Goal: Obtain resource: Download file/media

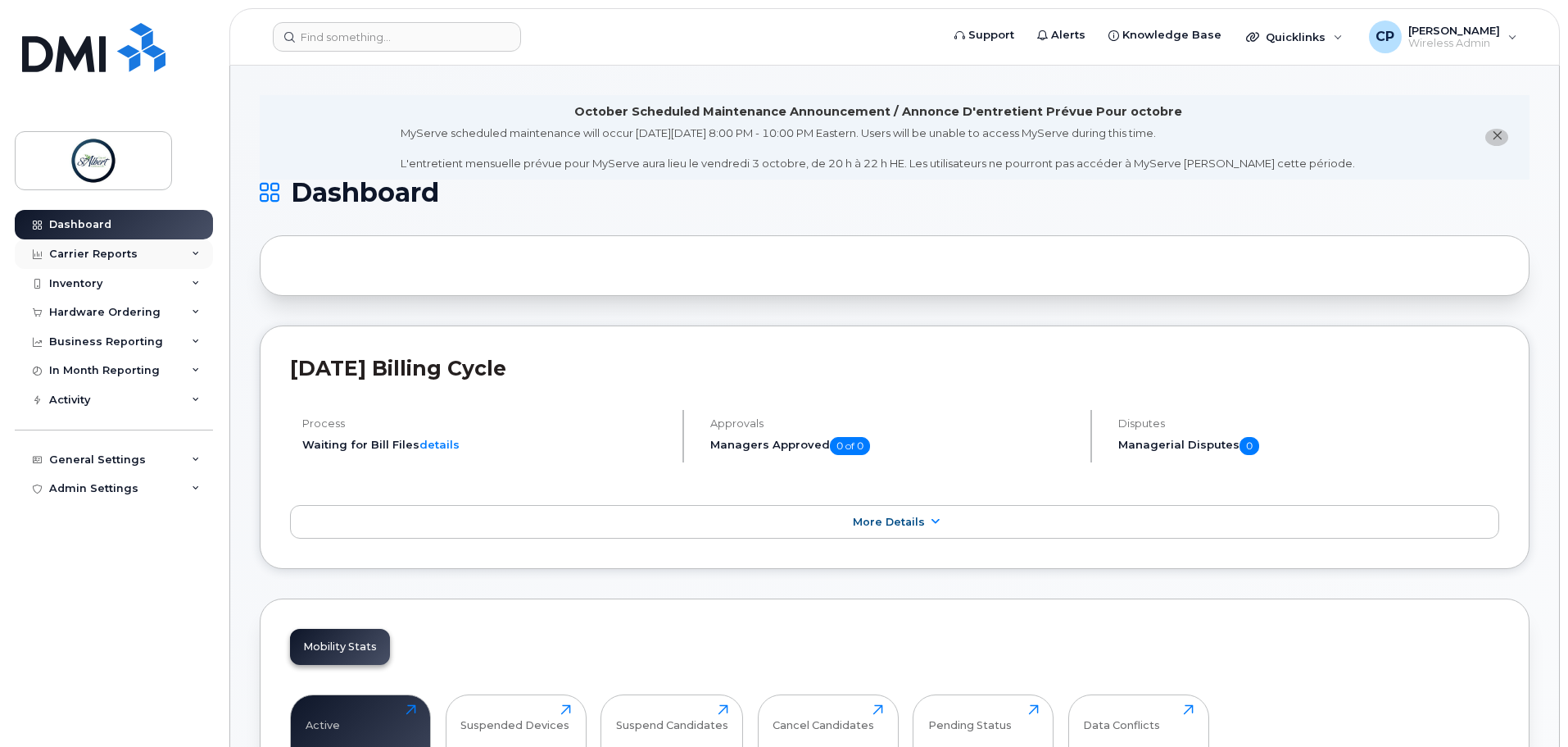
click at [150, 258] on div "Carrier Reports" at bounding box center [114, 253] width 199 height 29
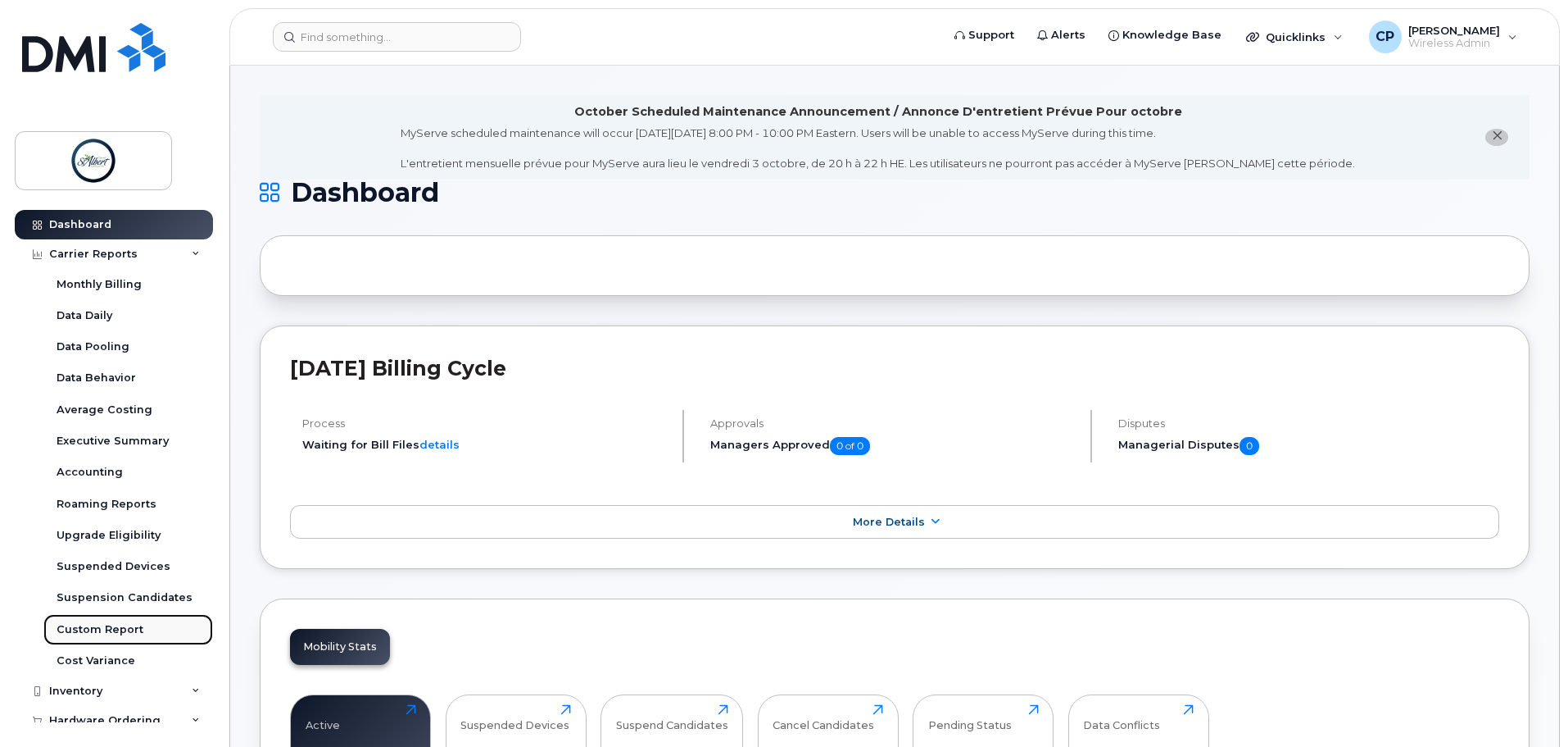
click at [132, 629] on div "Custom Report" at bounding box center [99, 630] width 87 height 15
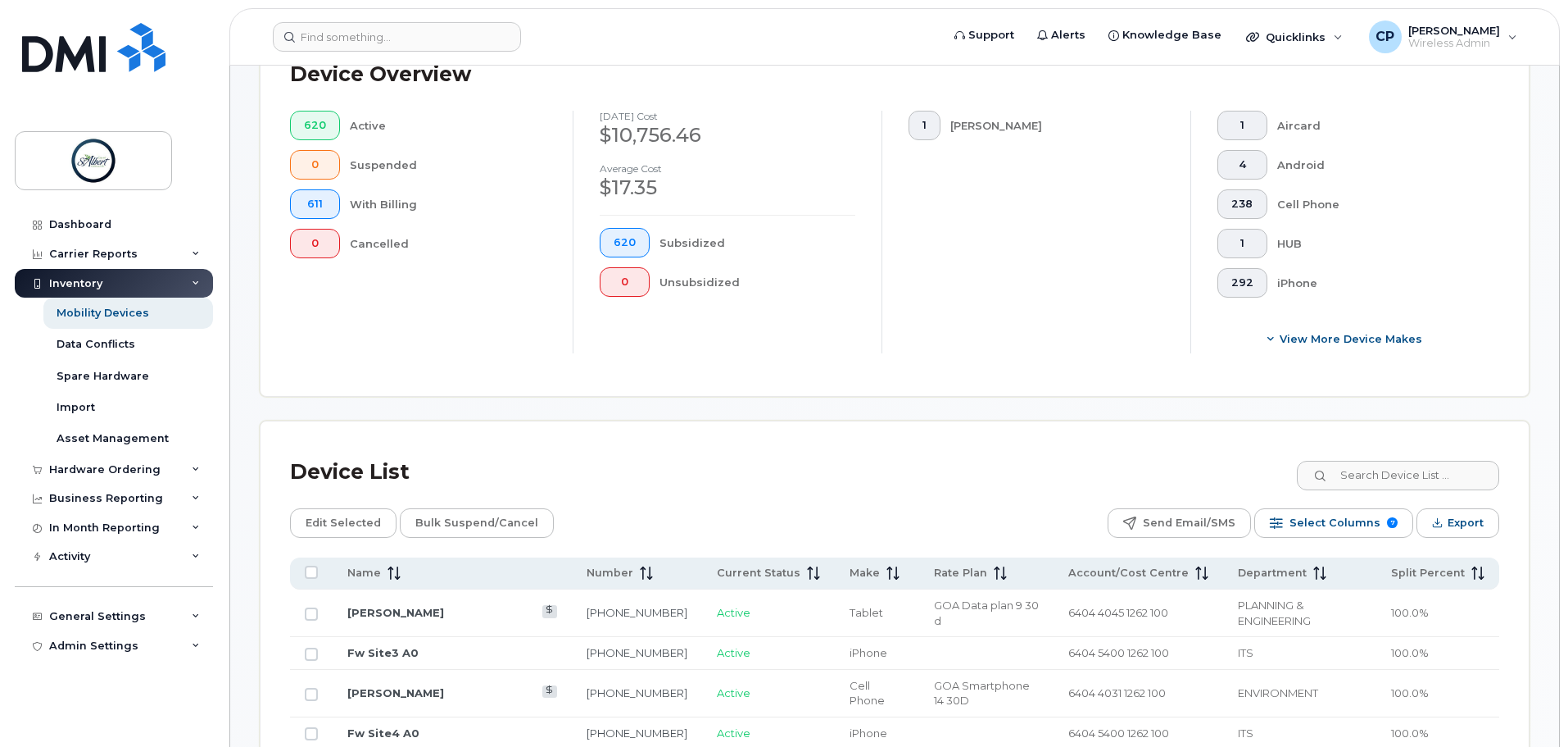
scroll to position [604, 0]
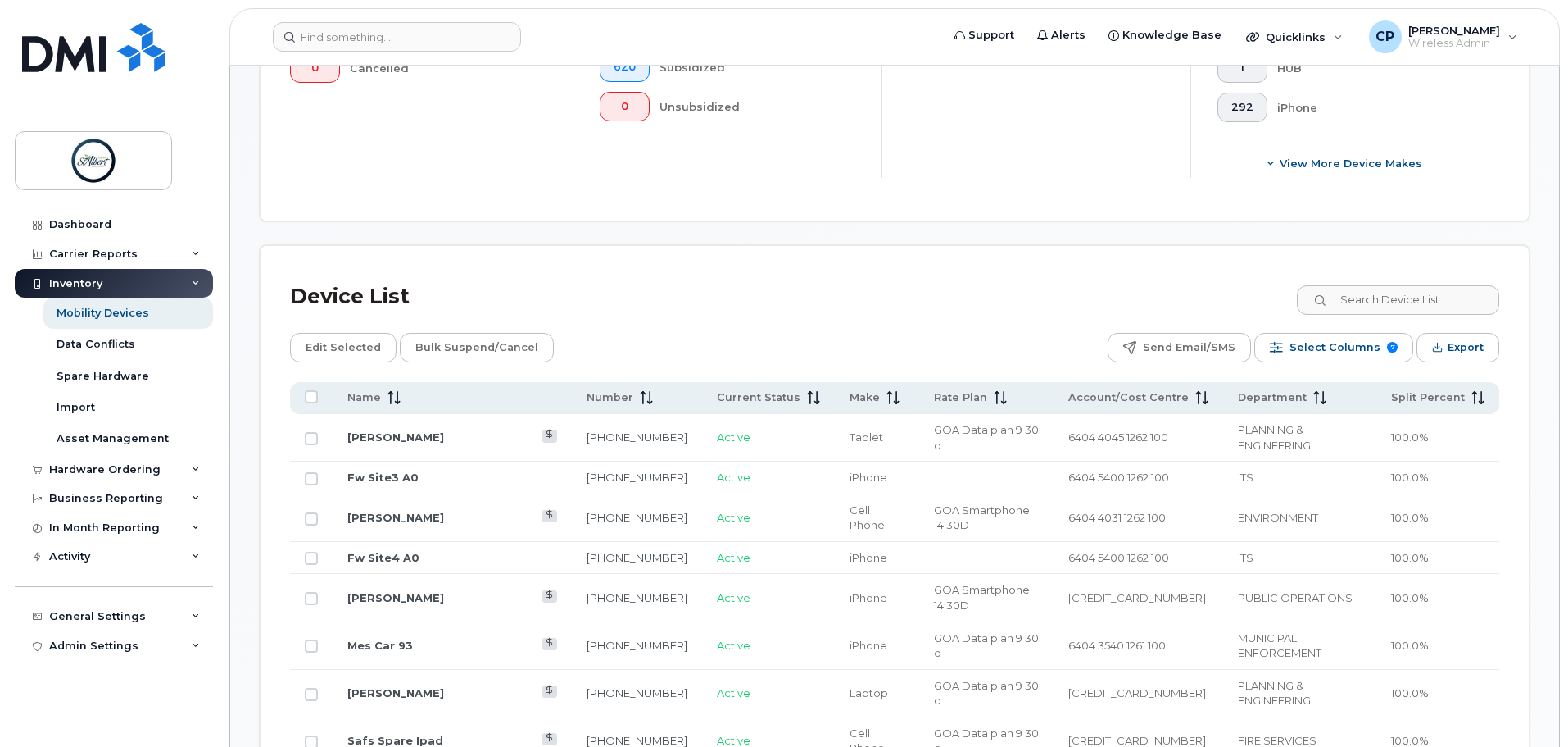
click at [203, 283] on div "Inventory" at bounding box center [114, 283] width 199 height 29
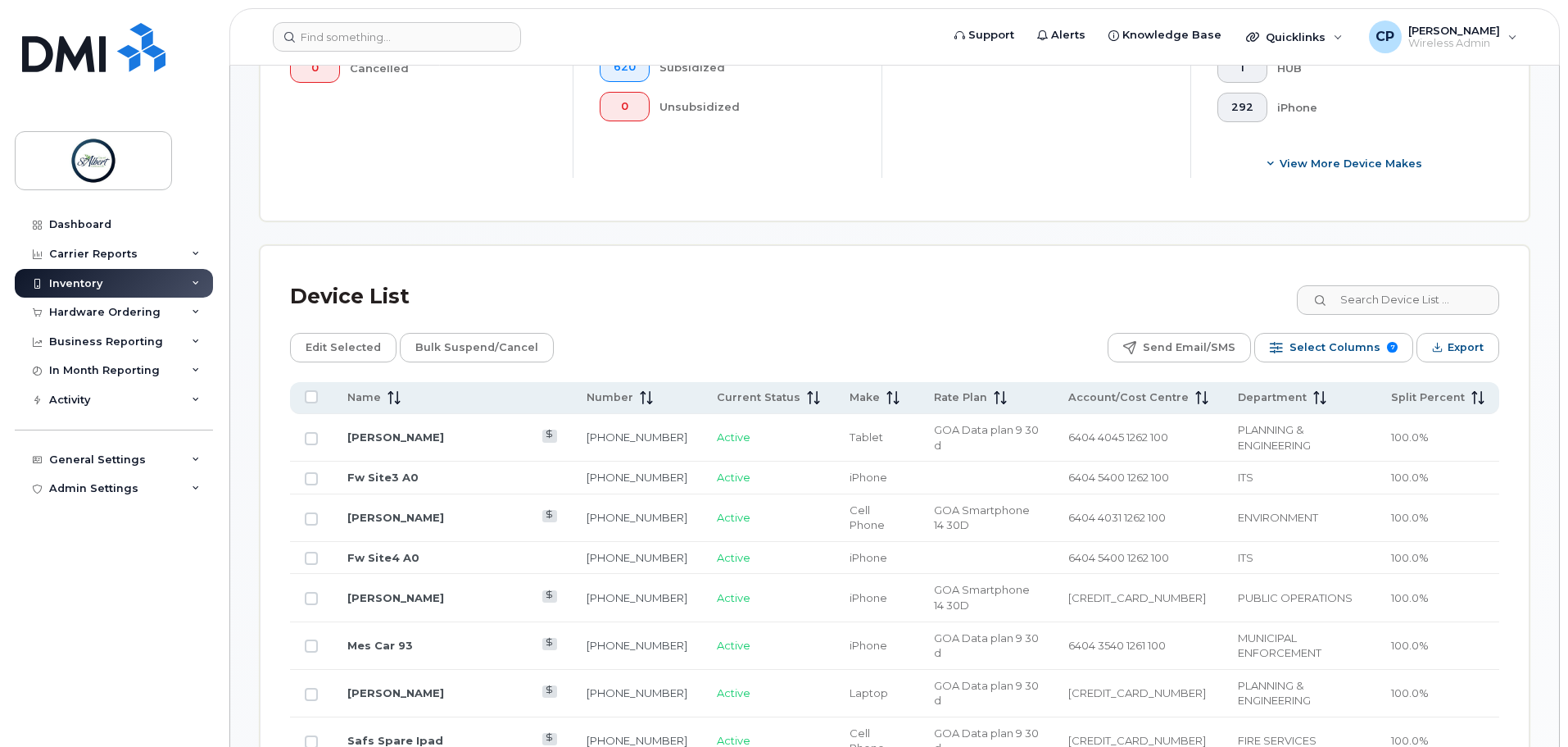
click at [199, 280] on icon at bounding box center [196, 283] width 8 height 8
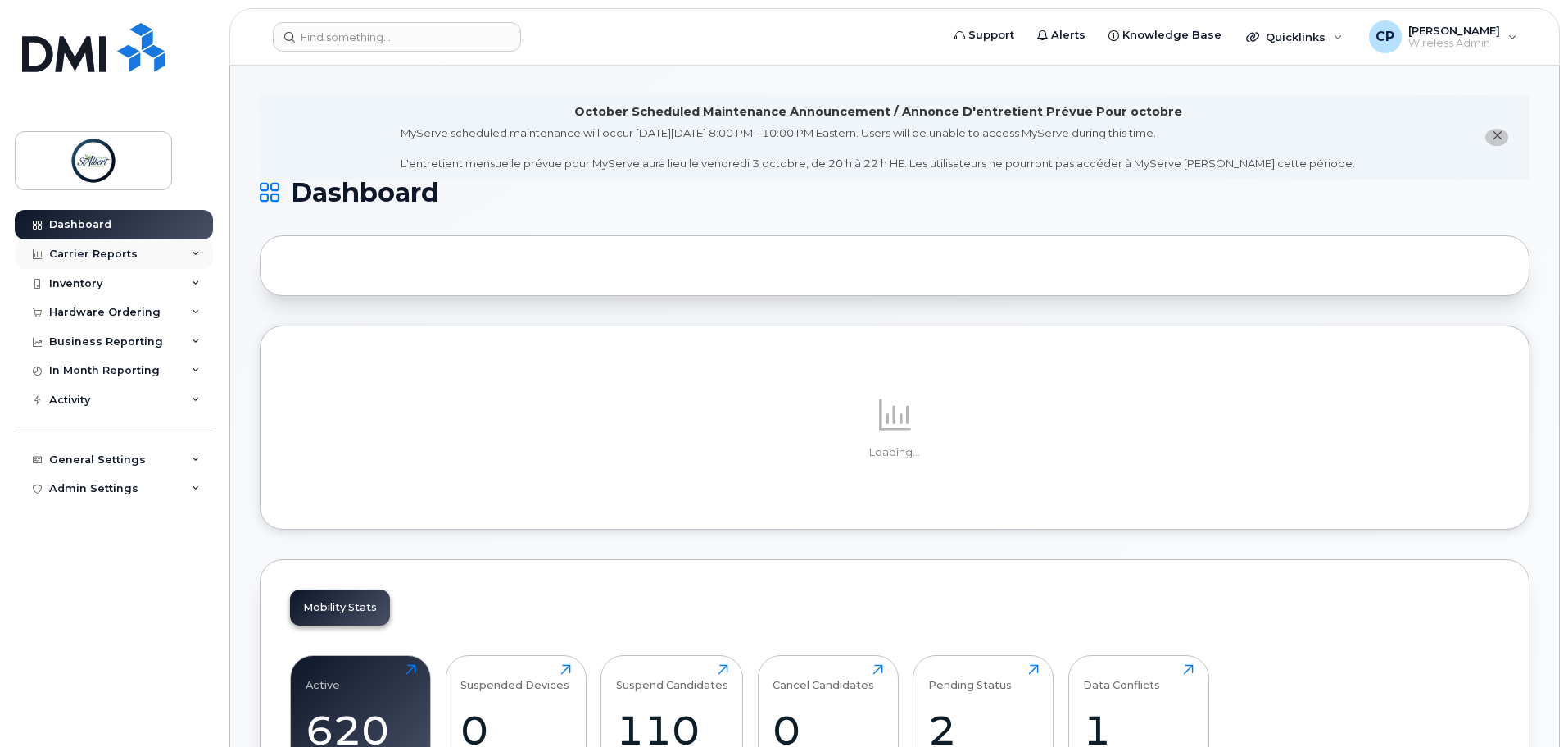
click at [173, 255] on div "Carrier Reports" at bounding box center [114, 253] width 199 height 29
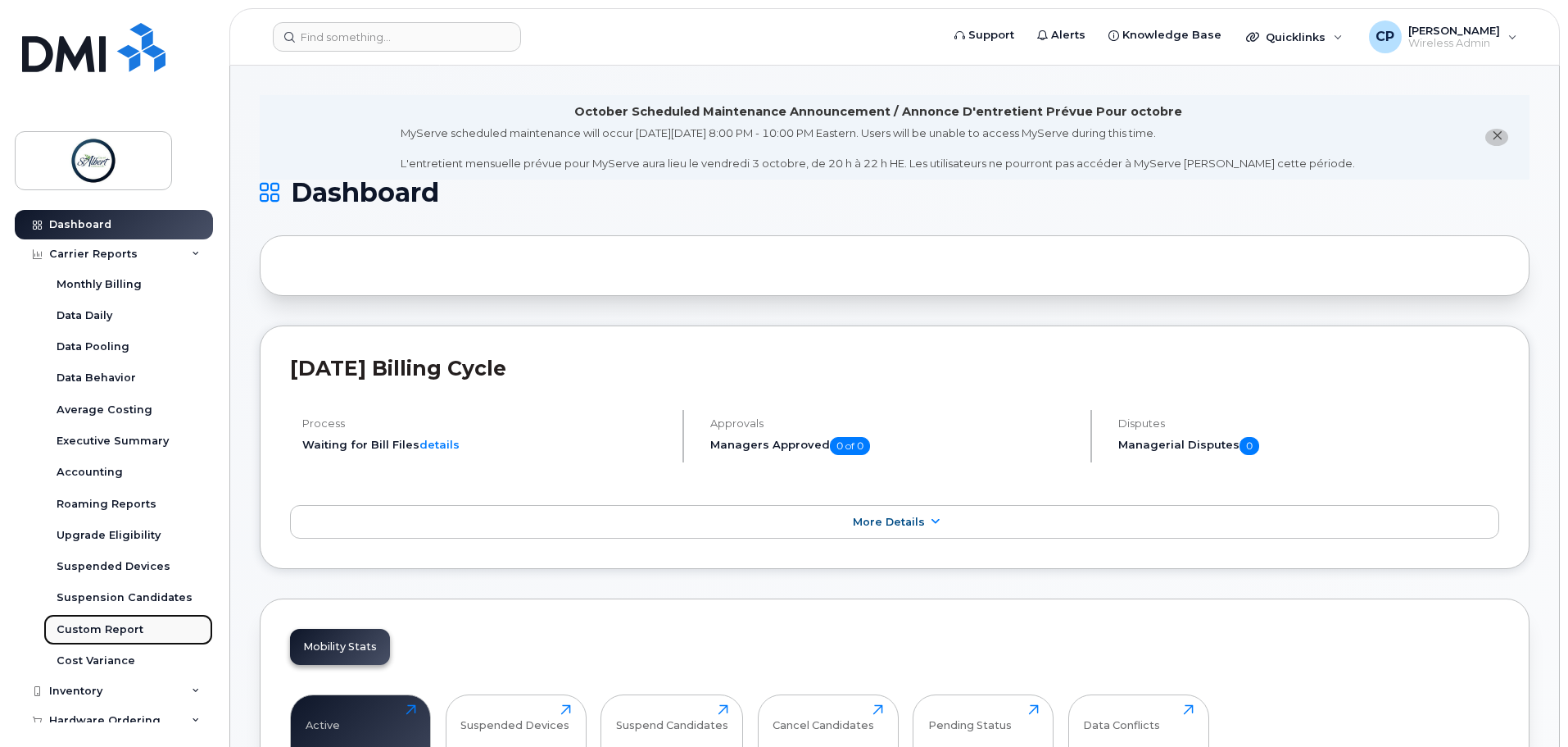
click at [115, 633] on div "Custom Report" at bounding box center [99, 630] width 87 height 15
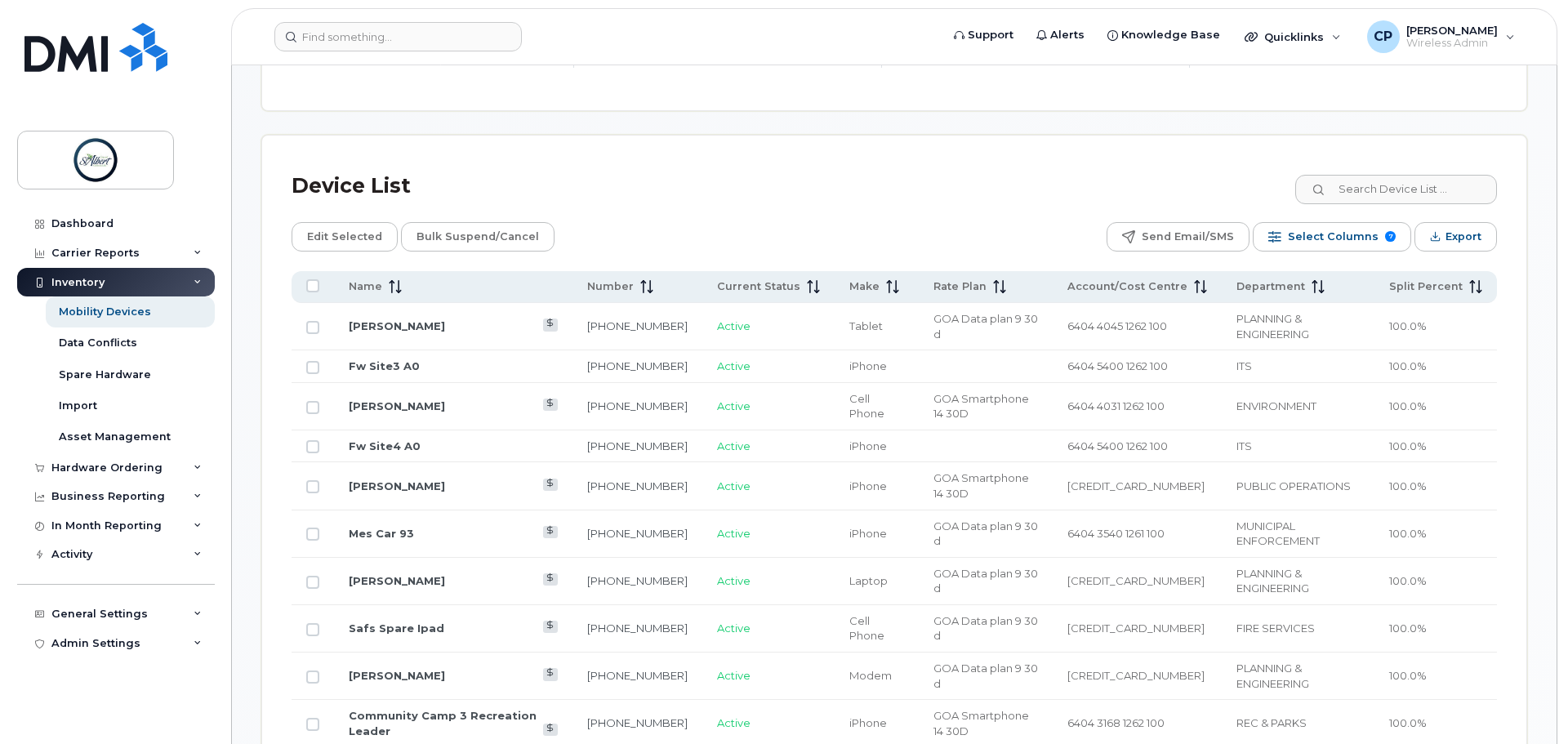
scroll to position [735, 0]
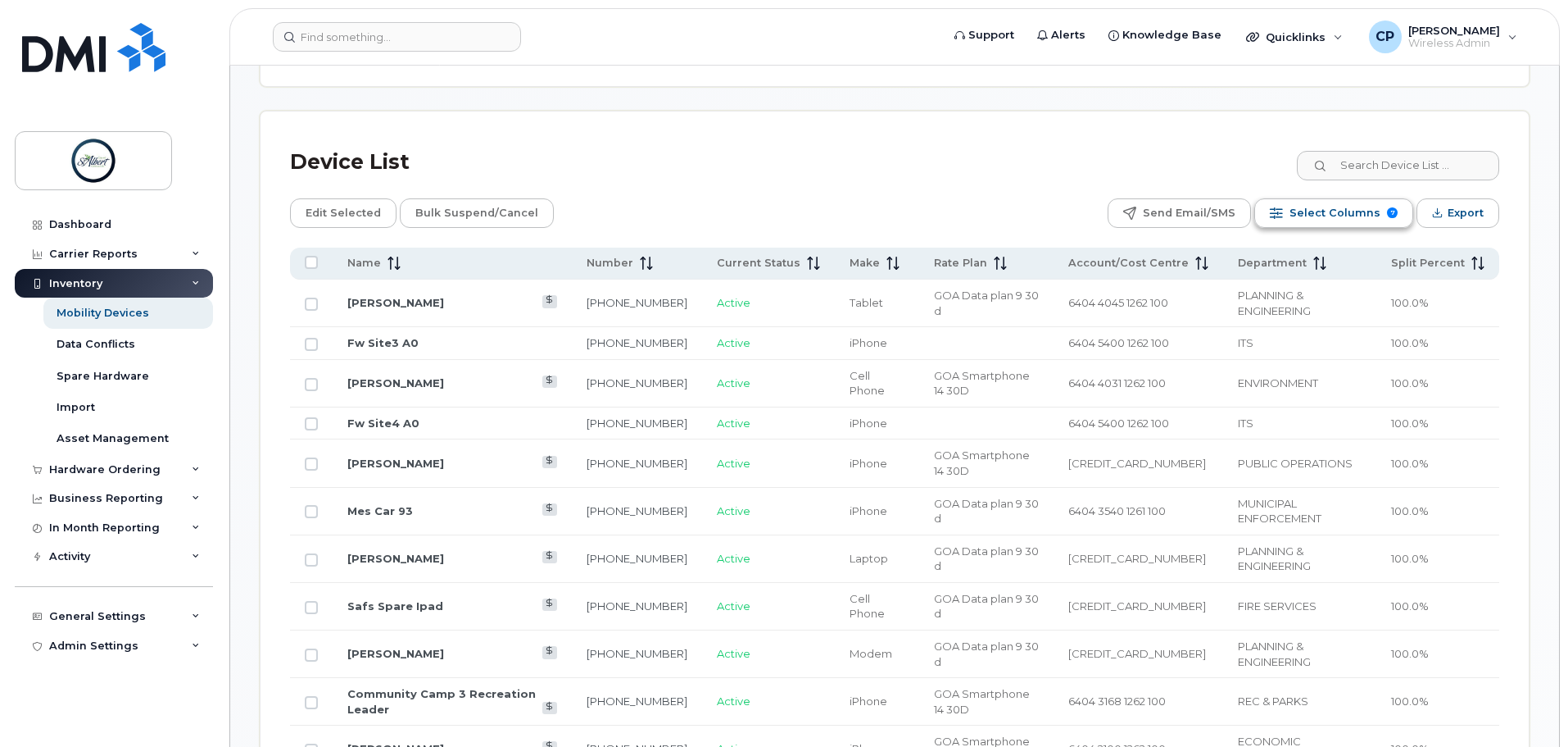
click at [1354, 201] on span "Select Columns" at bounding box center [1334, 213] width 91 height 24
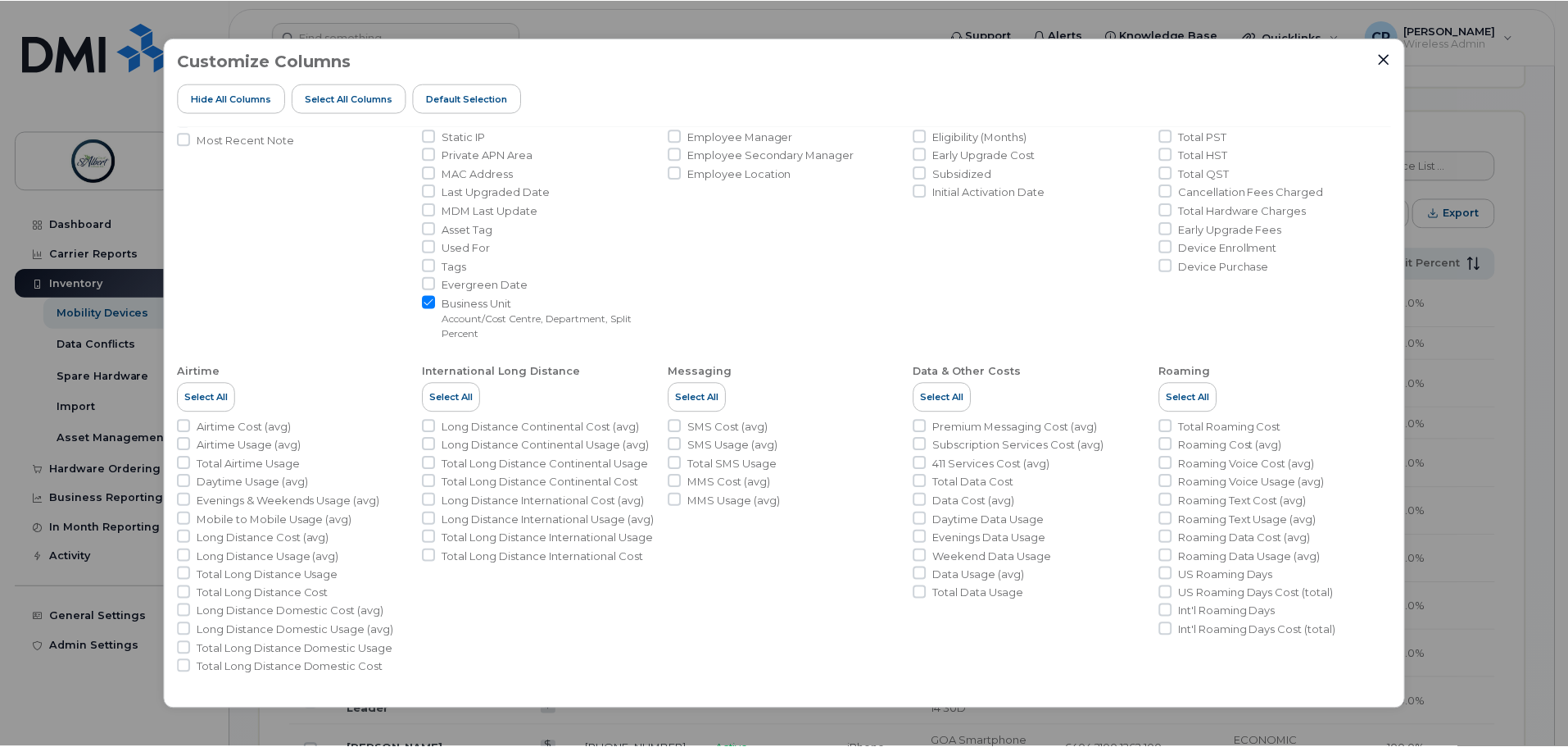
scroll to position [0, 0]
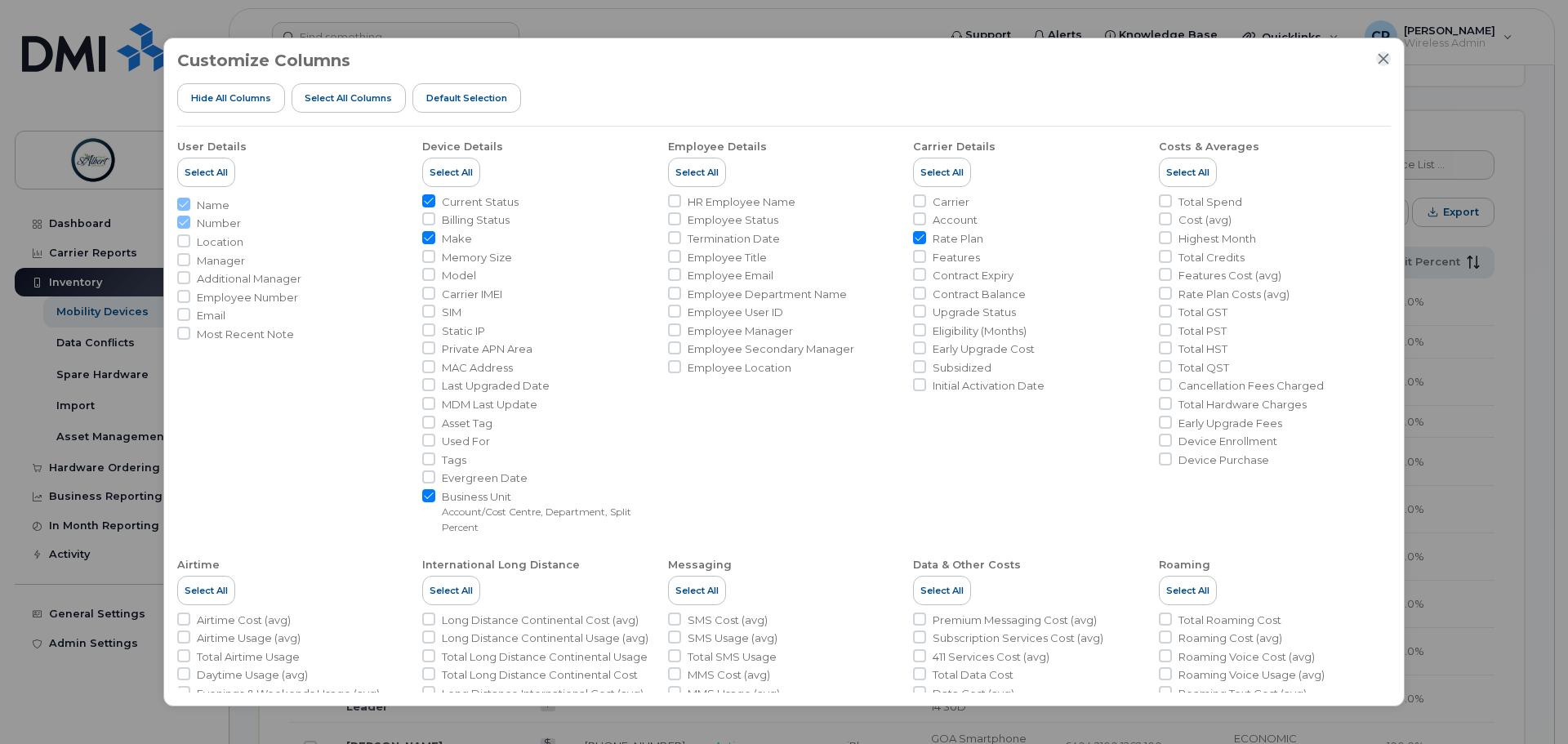
click at [1386, 59] on icon "Close" at bounding box center [1383, 59] width 13 height 13
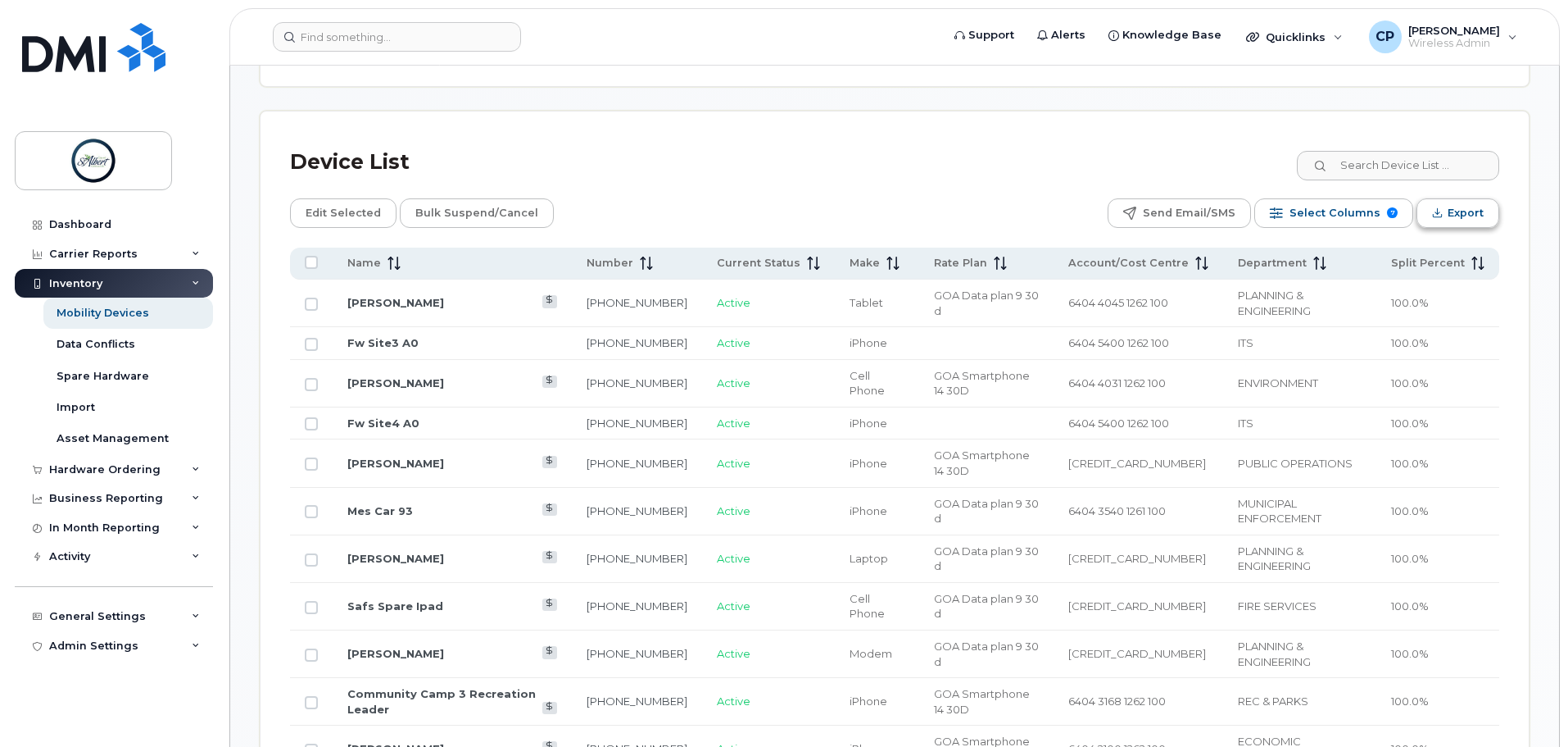
click at [1452, 202] on span "Export" at bounding box center [1465, 213] width 36 height 24
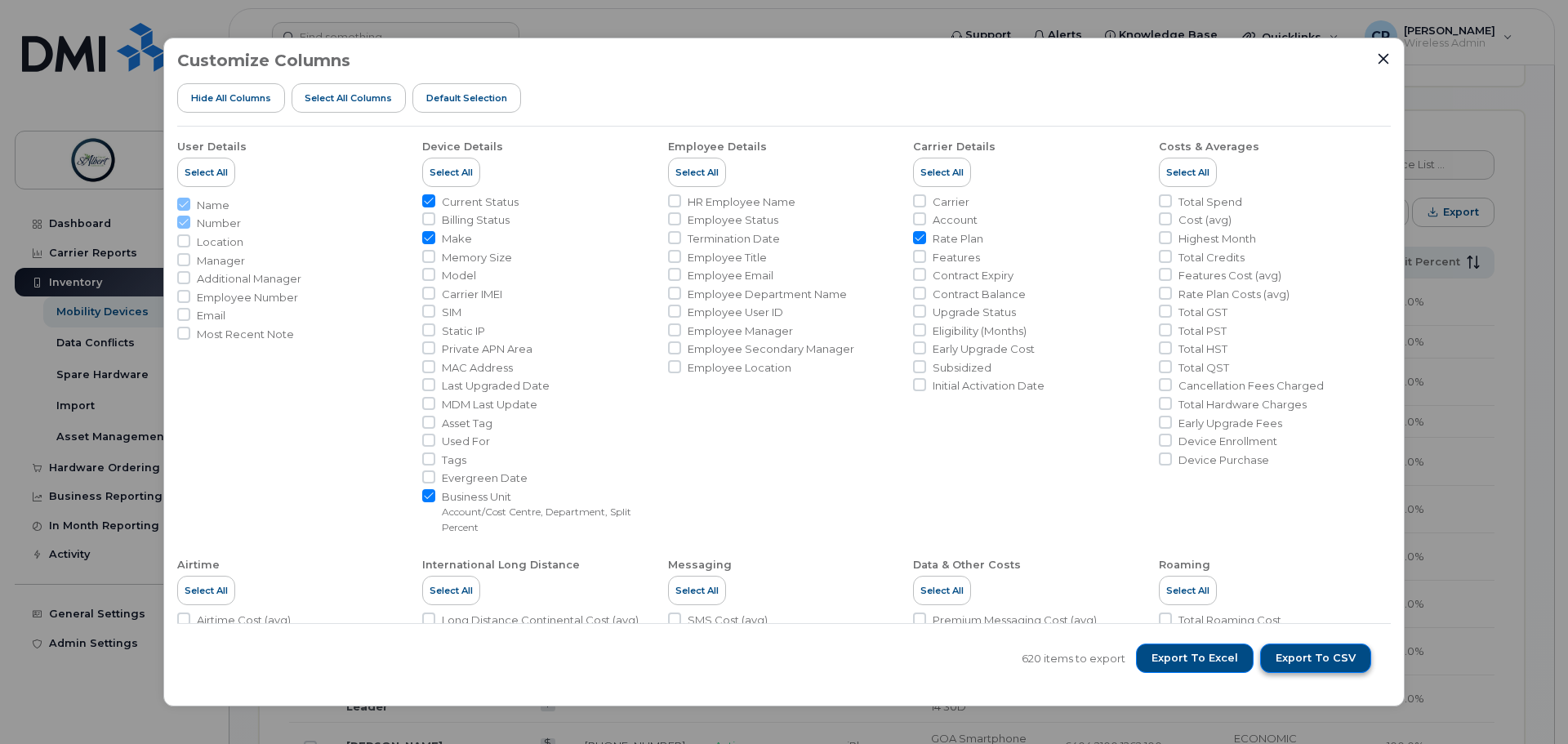
click at [1343, 658] on span "Export to CSV" at bounding box center [1316, 658] width 80 height 15
click at [1387, 62] on icon "Close" at bounding box center [1383, 58] width 10 height 10
